Goal: Task Accomplishment & Management: Manage account settings

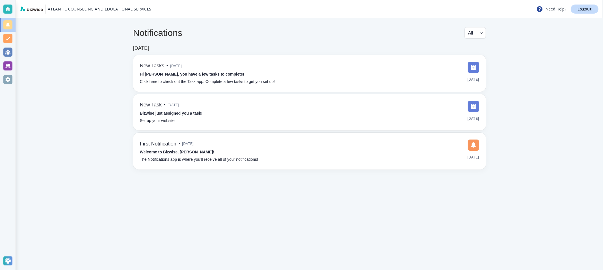
drag, startPoint x: 110, startPoint y: 73, endPoint x: 115, endPoint y: 70, distance: 5.8
click at [110, 73] on div "Notifications All all ​ Sep 26, 2025 New Tasks • 3 days ago Hi Jim, you have a …" at bounding box center [309, 98] width 407 height 160
click at [588, 7] on p "Logout" at bounding box center [585, 9] width 14 height 4
